Goal: Information Seeking & Learning: Learn about a topic

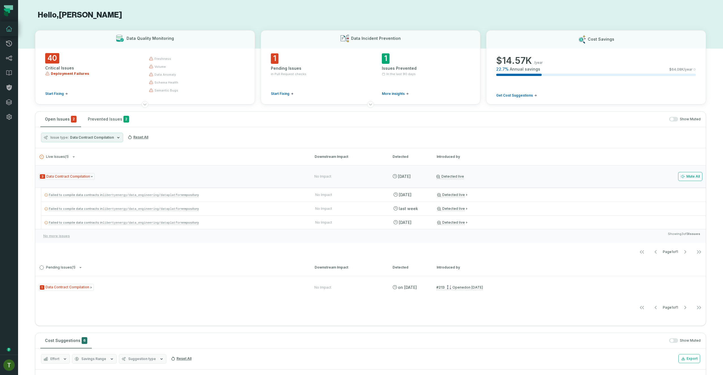
scroll to position [143, 0]
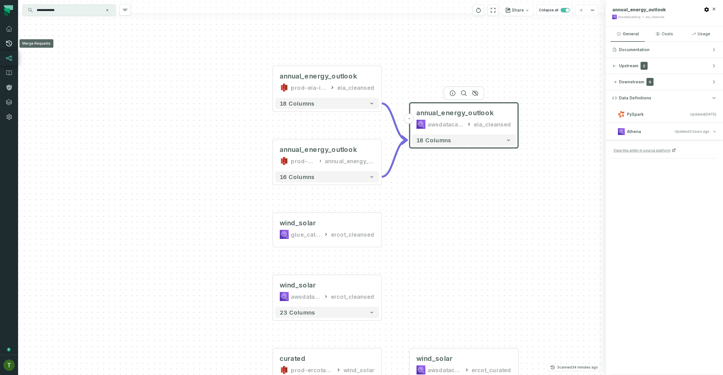
click at [15, 48] on link "Merge Requests" at bounding box center [9, 43] width 18 height 15
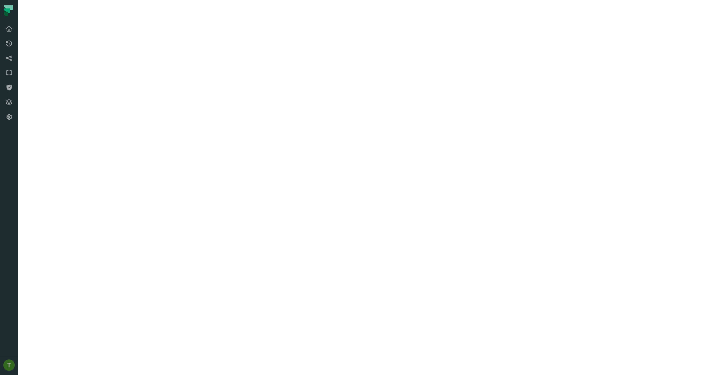
click at [11, 45] on icon at bounding box center [9, 43] width 7 height 7
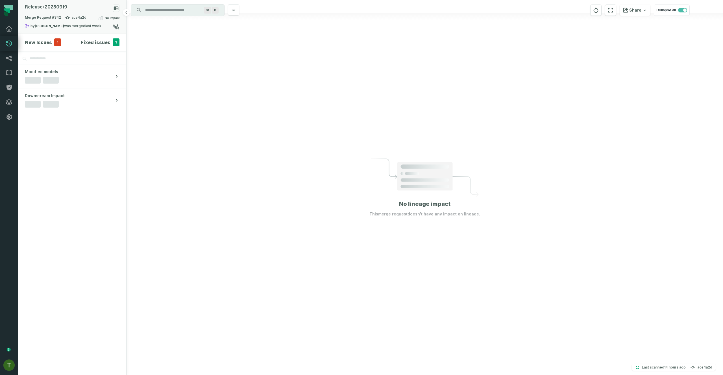
click at [66, 24] on div "by collin marsden was merged 9/22/2025, 5:25:29 PM" at bounding box center [69, 26] width 88 height 7
click at [165, 52] on button "merged (204)" at bounding box center [167, 47] width 27 height 14
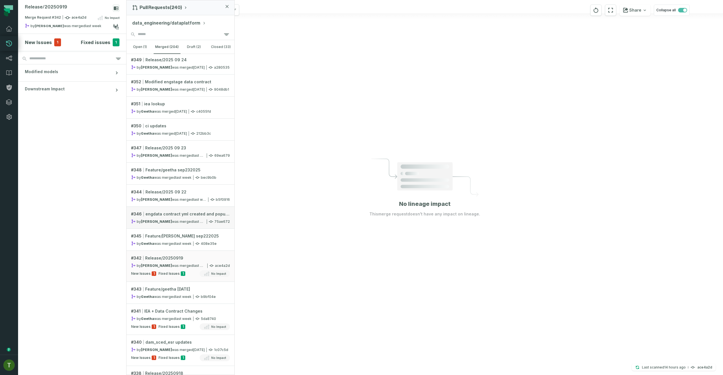
scroll to position [75, 0]
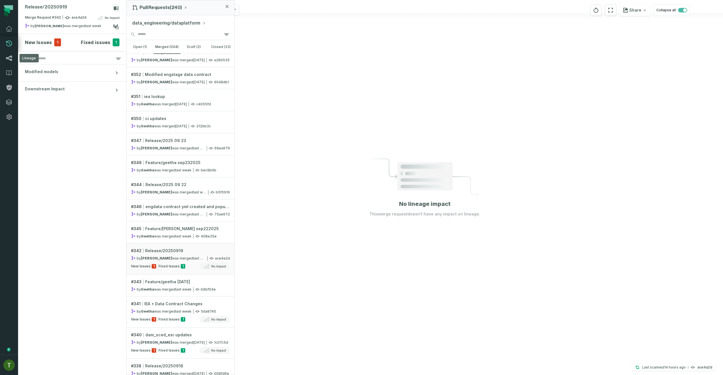
click at [14, 61] on link "Lineage" at bounding box center [9, 58] width 18 height 15
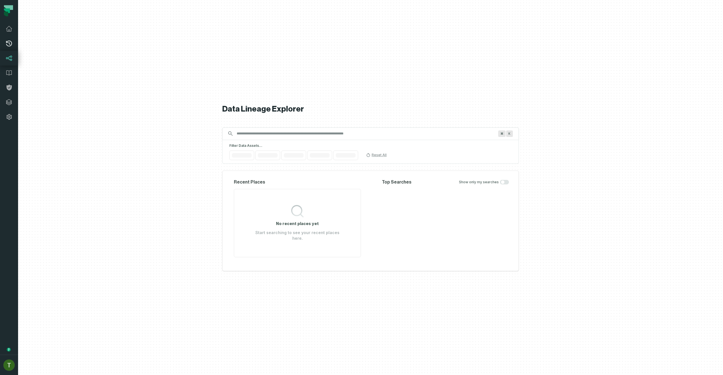
click at [14, 51] on link "Merge Requests" at bounding box center [9, 43] width 18 height 15
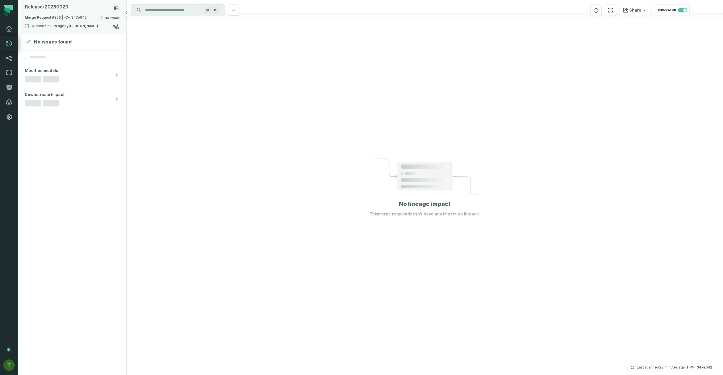
click at [97, 20] on div "Merge Request #356 347e642 No Impact" at bounding box center [72, 18] width 95 height 9
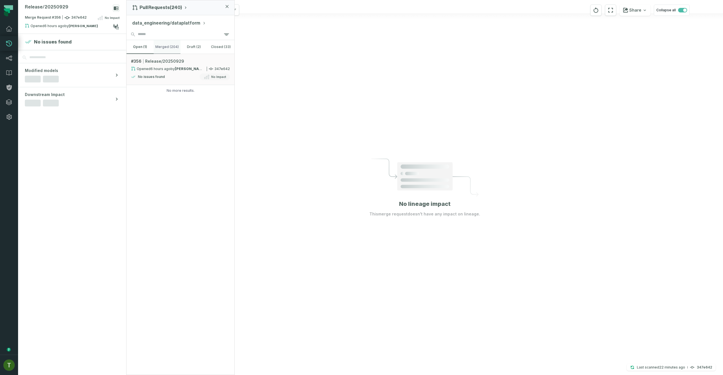
click at [155, 49] on button "merged (204)" at bounding box center [167, 47] width 27 height 14
click at [145, 49] on button "open (1)" at bounding box center [140, 47] width 27 height 14
click at [12, 54] on link "Lineage" at bounding box center [9, 58] width 18 height 15
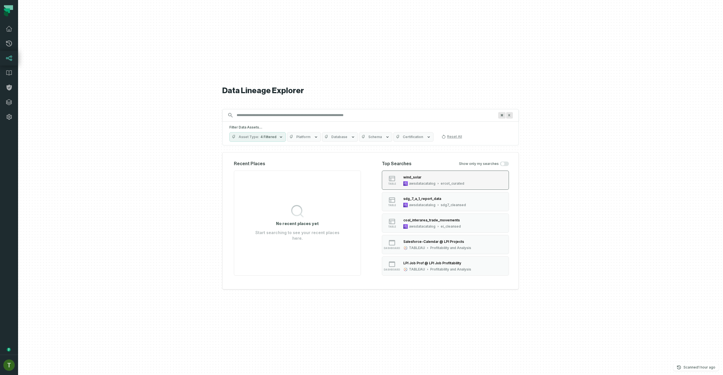
click at [429, 185] on div "awsdatacatalog" at bounding box center [422, 183] width 27 height 5
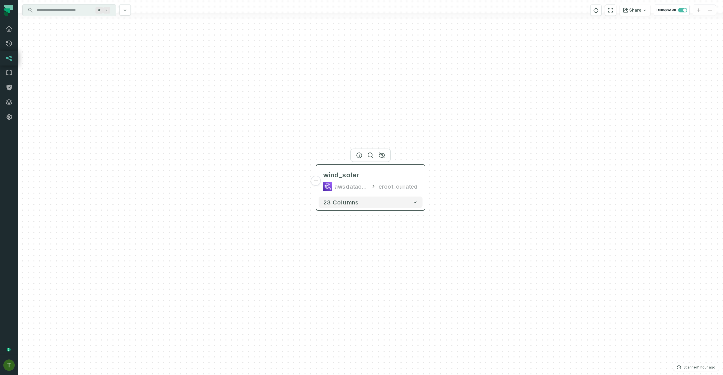
click at [320, 182] on button "+" at bounding box center [316, 181] width 10 height 10
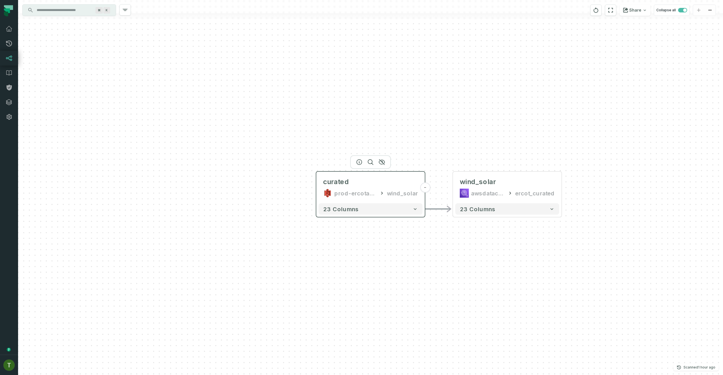
click at [385, 194] on icon at bounding box center [382, 193] width 6 height 6
click at [66, 4] on div at bounding box center [370, 6] width 705 height 13
click at [67, 6] on input "Discovery Provider cmdk menu" at bounding box center [64, 10] width 62 height 9
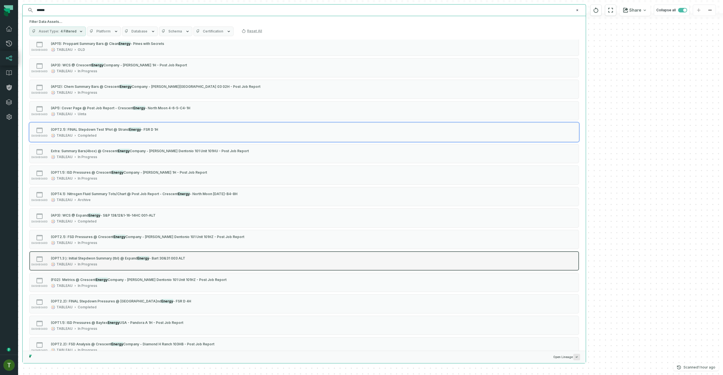
scroll to position [1849, 0]
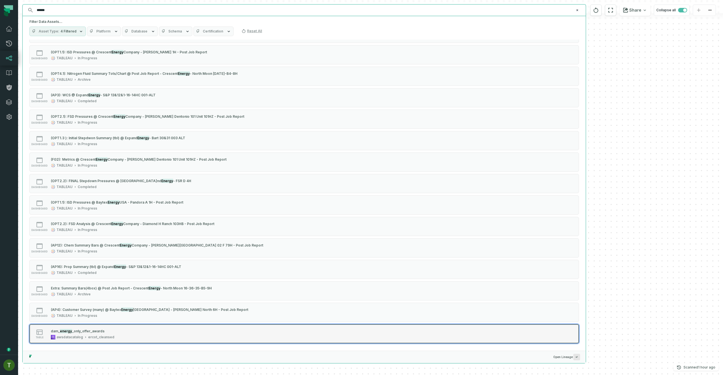
type input "******"
click at [160, 327] on button "table d am_ energy _only_offer_awards awsdatacatalog ercot_cleansed" at bounding box center [304, 333] width 550 height 19
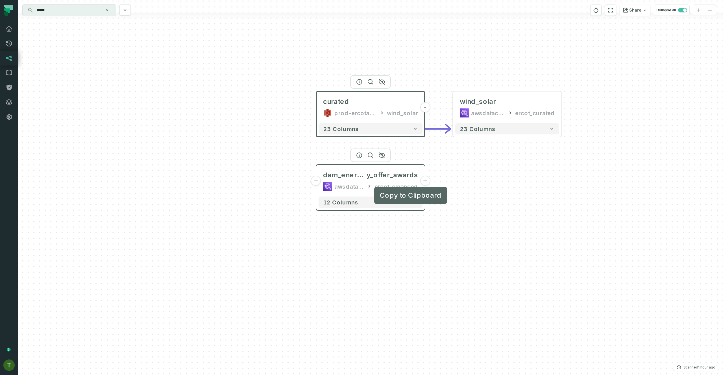
click at [428, 182] on button "+" at bounding box center [425, 181] width 10 height 10
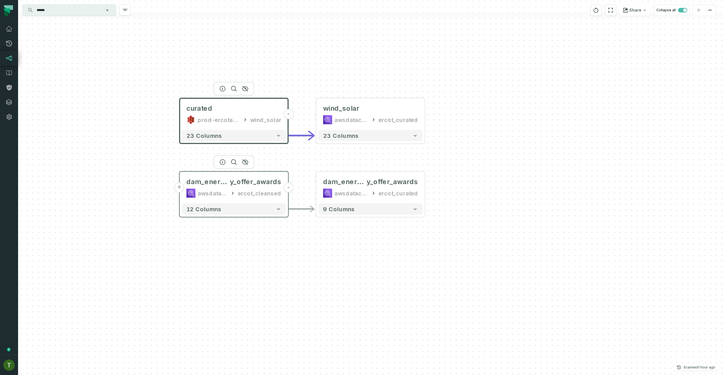
click at [180, 188] on button "+" at bounding box center [179, 187] width 10 height 10
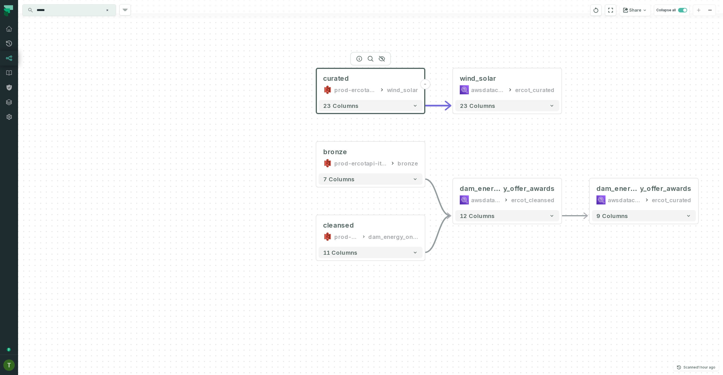
drag, startPoint x: 580, startPoint y: 266, endPoint x: 555, endPoint y: 263, distance: 24.7
click at [555, 263] on div "+ bronze prod-ercotapi-it-bhl-public-raw/ercot/dam_energy_only_offer_awards bro…" at bounding box center [370, 187] width 705 height 375
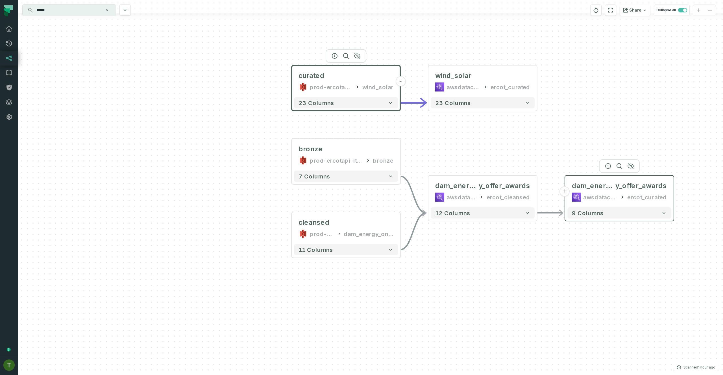
click at [599, 200] on div "awsdatacatalog" at bounding box center [600, 197] width 34 height 9
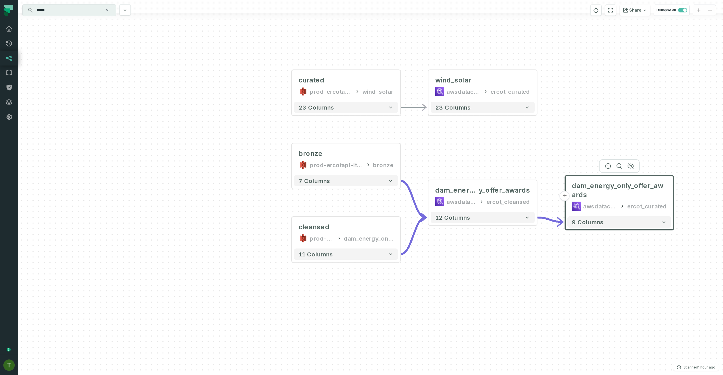
click at [604, 165] on div at bounding box center [619, 166] width 41 height 14
click at [605, 166] on button "button" at bounding box center [608, 166] width 9 height 9
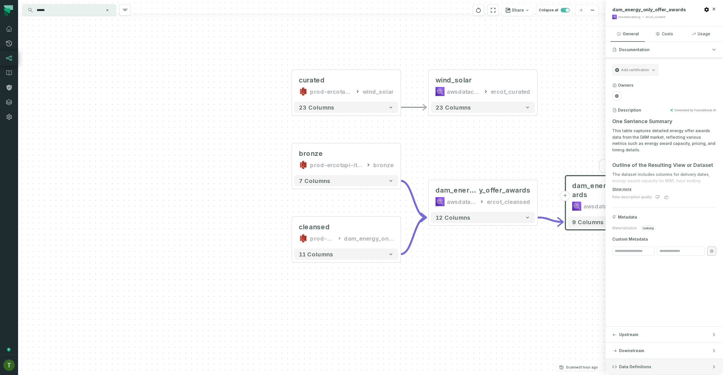
click at [664, 361] on button "Data Definitions" at bounding box center [665, 367] width 118 height 16
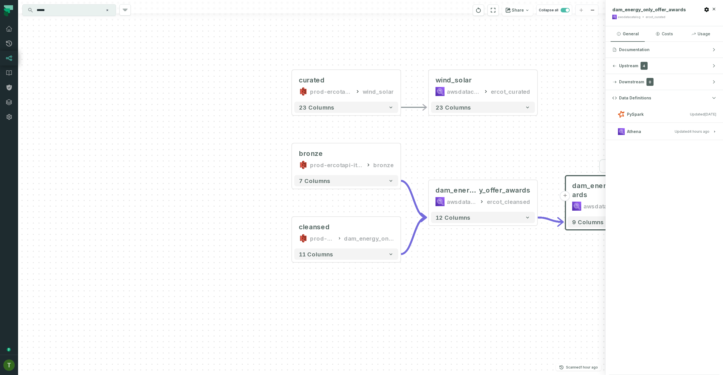
click at [642, 135] on button "Athena Updated 9/29/2025, 9:01:33 PM" at bounding box center [664, 132] width 104 height 8
click at [456, 185] on div "dam_energy_onl y_offer_awards awsdatacatalog ercot_cleansed" at bounding box center [483, 195] width 104 height 27
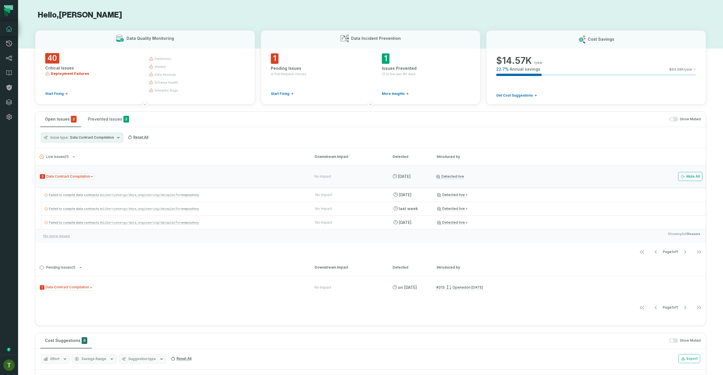
scroll to position [143, 0]
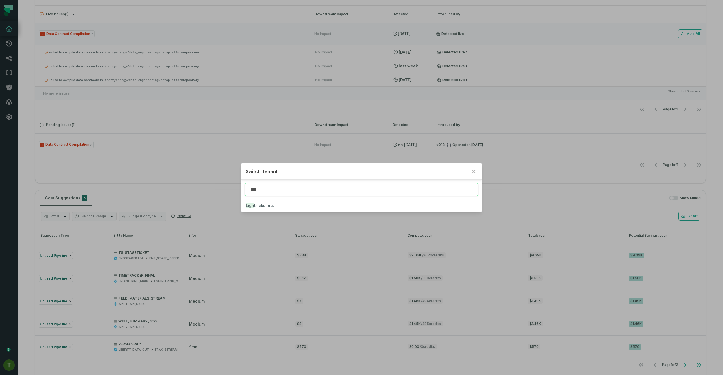
type input "****"
click button "Ligh tricks Inc." at bounding box center [361, 205] width 240 height 12
type input "***"
click button "Lig htricks Inc." at bounding box center [361, 205] width 240 height 12
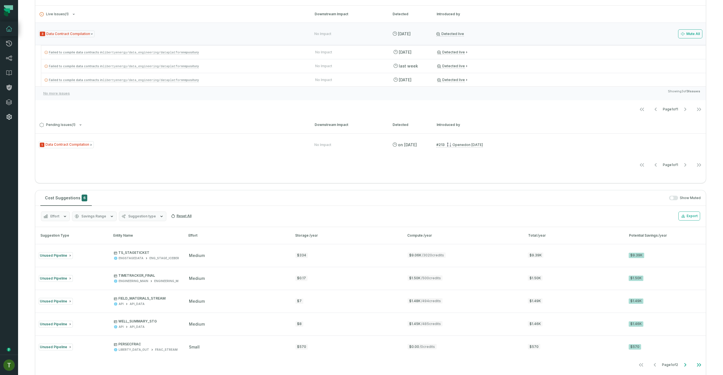
click at [12, 112] on link "Settings" at bounding box center [9, 117] width 18 height 15
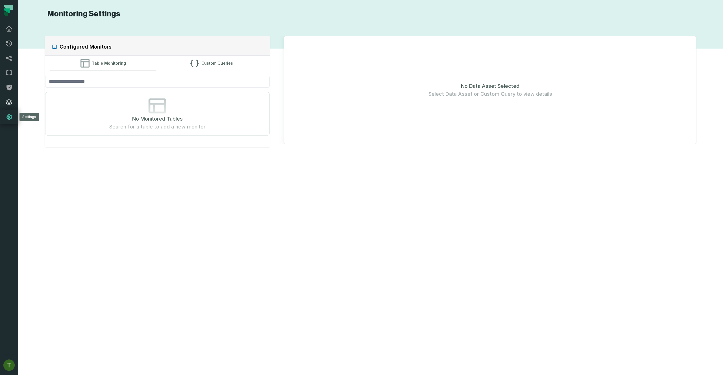
click at [10, 108] on link "Integrations" at bounding box center [9, 102] width 18 height 15
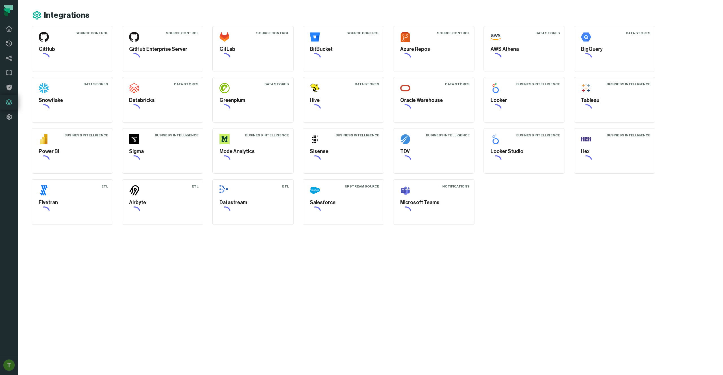
click at [7, 97] on link "Integrations" at bounding box center [9, 102] width 18 height 15
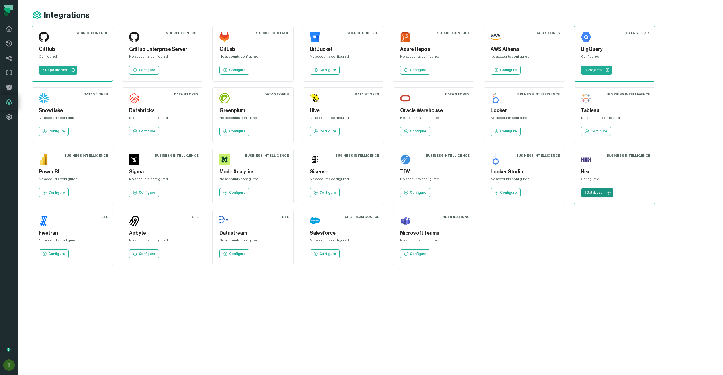
click at [592, 193] on p "1 Database" at bounding box center [594, 192] width 18 height 5
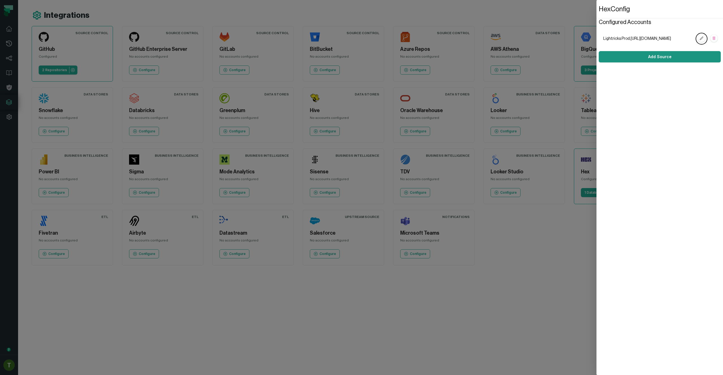
click at [632, 59] on button "Add Source" at bounding box center [660, 56] width 122 height 11
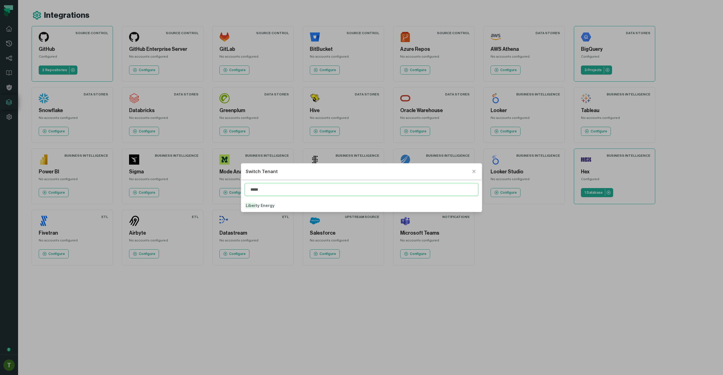
type input "*****"
click button "Liber ty Energy" at bounding box center [361, 205] width 240 height 12
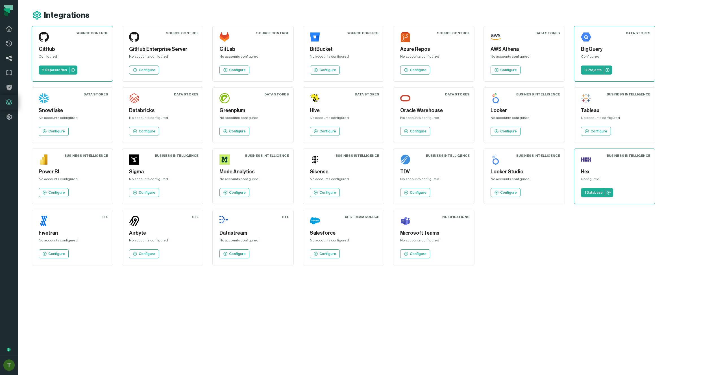
click at [5, 50] on link "Pull Requests" at bounding box center [9, 43] width 18 height 15
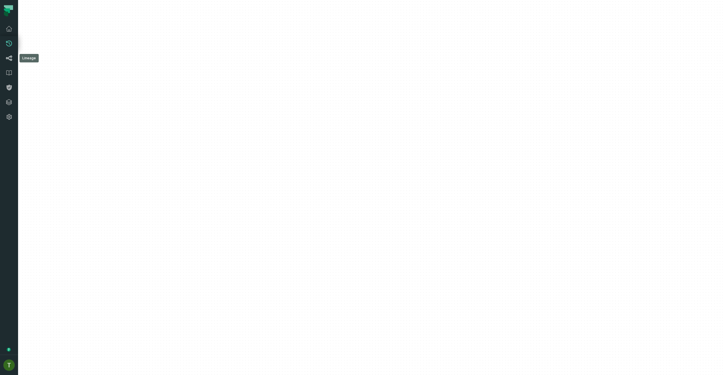
click at [9, 56] on icon at bounding box center [9, 58] width 7 height 7
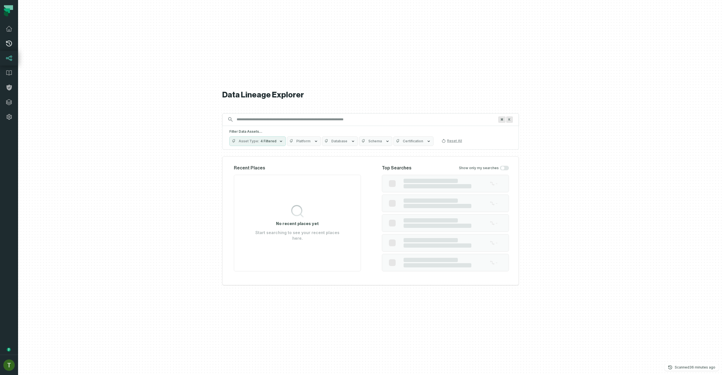
click at [12, 51] on ol "Pull Requests Dashboard Lineage Data Catalog Policies Integrations Settings" at bounding box center [9, 72] width 18 height 103
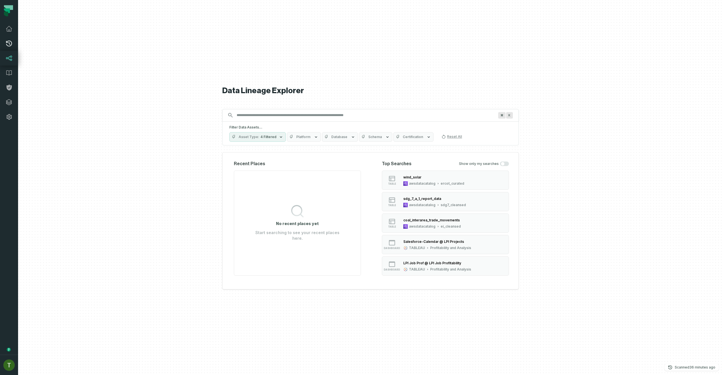
click at [12, 48] on link "Pull Requests" at bounding box center [9, 43] width 18 height 15
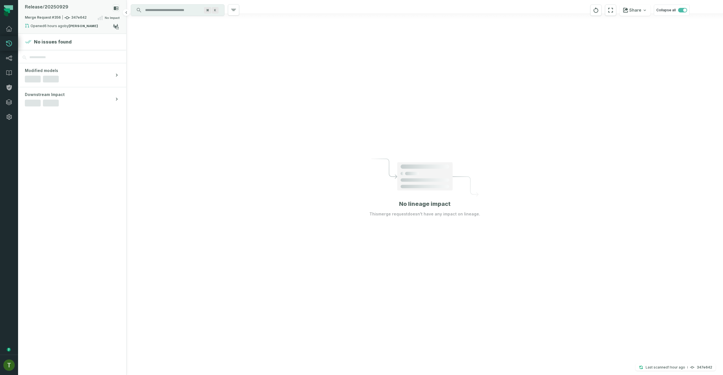
click at [77, 20] on span "Merge Request #356 347e642" at bounding box center [56, 18] width 62 height 6
click at [162, 52] on button "merged (204)" at bounding box center [167, 47] width 27 height 14
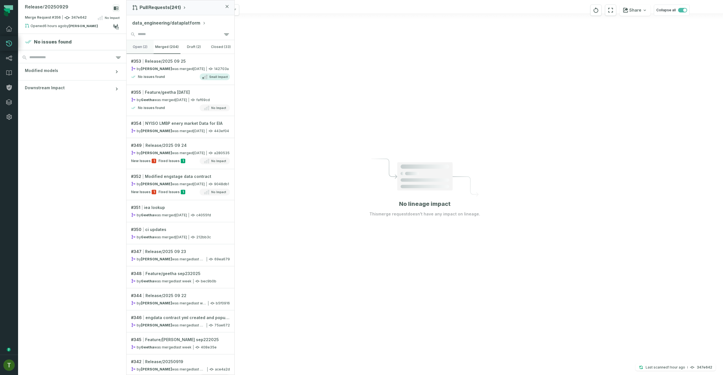
click at [150, 44] on button "open (2)" at bounding box center [140, 47] width 27 height 14
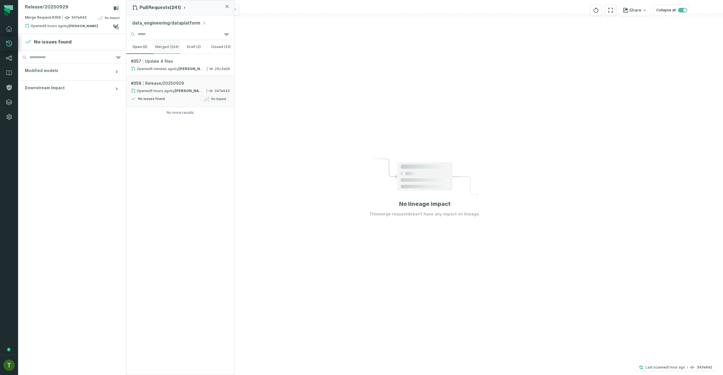
click at [157, 44] on button "merged (204)" at bounding box center [167, 47] width 27 height 14
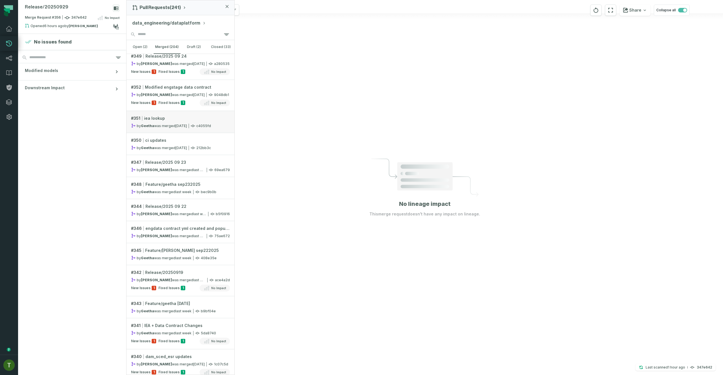
scroll to position [20, 0]
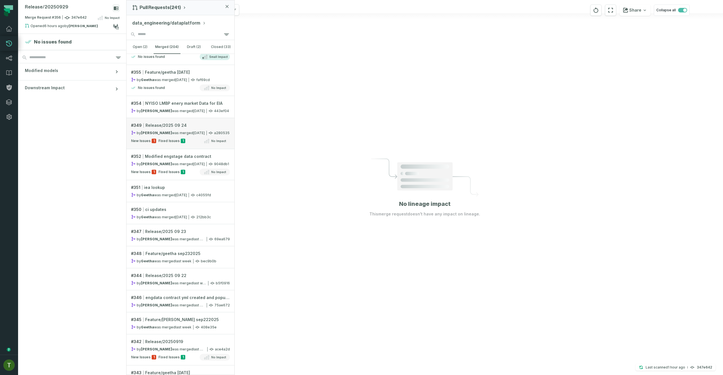
click at [175, 145] on link "# 349 Release/2025 09 24 by [PERSON_NAME] was merged [DATE] 1:22:59 AM a280535 …" at bounding box center [181, 133] width 108 height 31
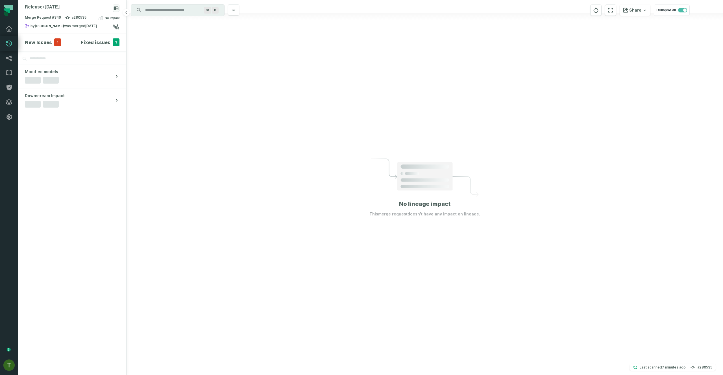
click at [98, 42] on h4 "Fixed issues" at bounding box center [96, 42] width 30 height 7
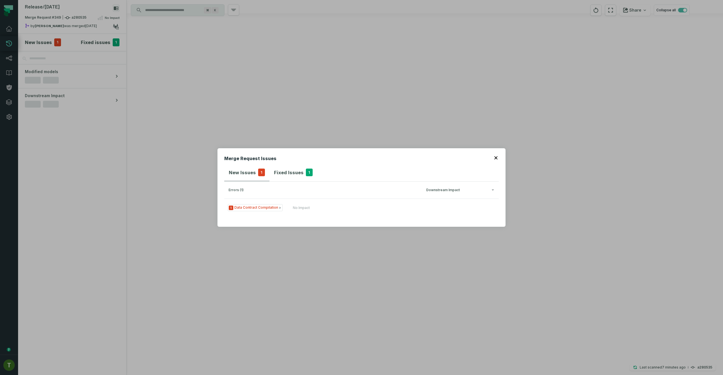
click at [44, 40] on div "Merge Request Issues New Issues 1 Fixed Issues 1 errors (1) Downstream Impact 1…" at bounding box center [361, 187] width 723 height 375
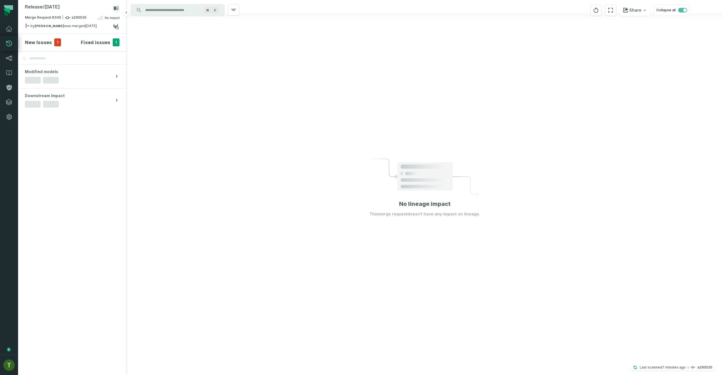
click at [40, 39] on h4 "New Issues" at bounding box center [38, 42] width 27 height 7
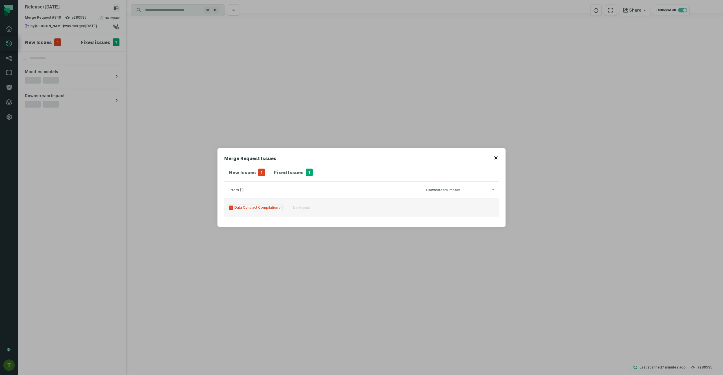
click at [285, 208] on button "1 Data Contract Compilation No Impact" at bounding box center [361, 208] width 275 height 18
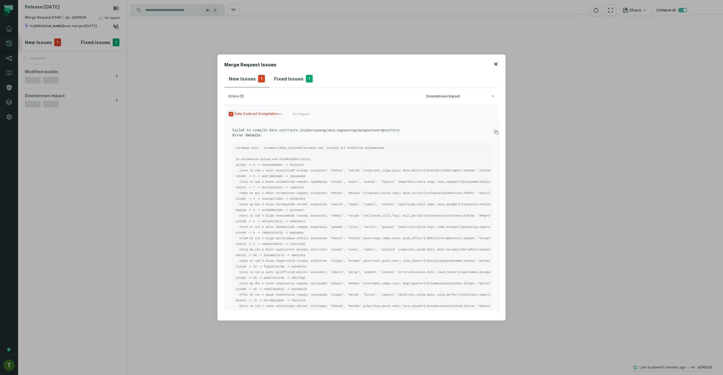
click at [194, 111] on div "Merge Request Issues New Issues 1 Fixed Issues 1 errors (1) Downstream Impact 1…" at bounding box center [361, 187] width 723 height 375
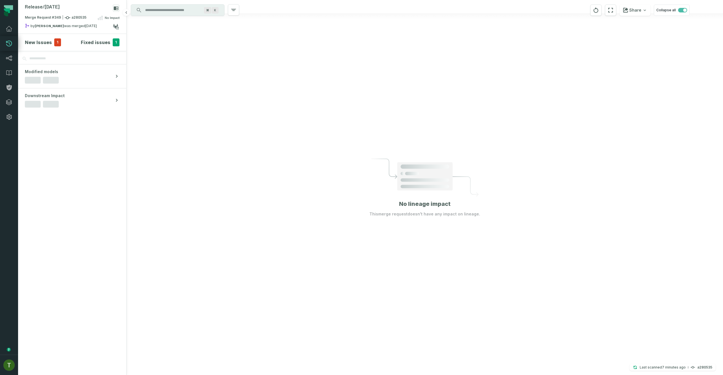
click at [114, 36] on section "New Issues 1 Fixed issues 1" at bounding box center [72, 42] width 108 height 17
click at [113, 37] on section "New Issues 1 Fixed issues 1" at bounding box center [72, 42] width 108 height 17
click at [113, 38] on section "New Issues 1 Fixed issues 1" at bounding box center [72, 42] width 108 height 17
click at [115, 41] on span "1" at bounding box center [116, 42] width 7 height 8
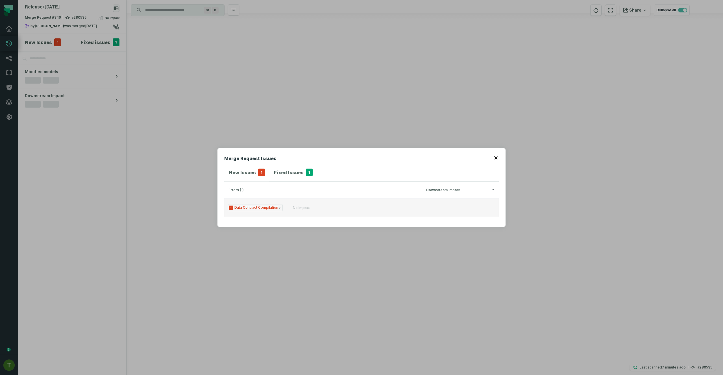
click at [299, 211] on button "1 Data Contract Compilation No Impact" at bounding box center [361, 208] width 275 height 18
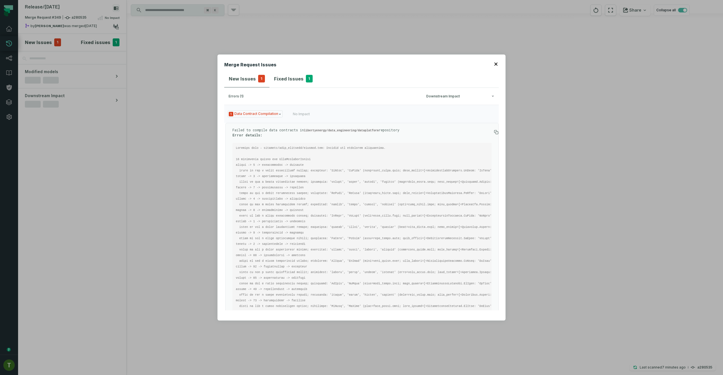
drag, startPoint x: 593, startPoint y: 222, endPoint x: 596, endPoint y: 227, distance: 6.0
click at [594, 224] on div "Merge Request Issues New Issues 1 Fixed Issues 1 errors (1) Downstream Impact 1…" at bounding box center [361, 187] width 723 height 375
